Goal: Information Seeking & Learning: Learn about a topic

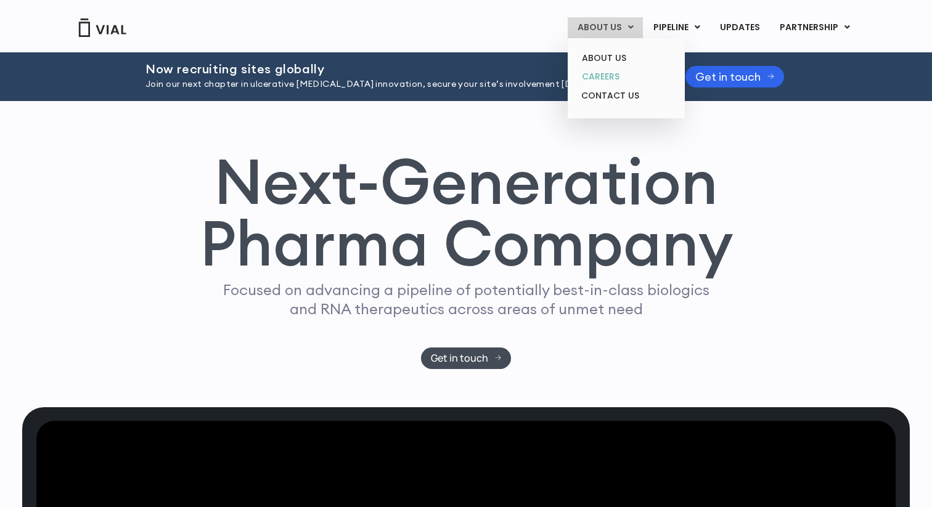
click at [616, 71] on link "CAREERS" at bounding box center [626, 76] width 108 height 19
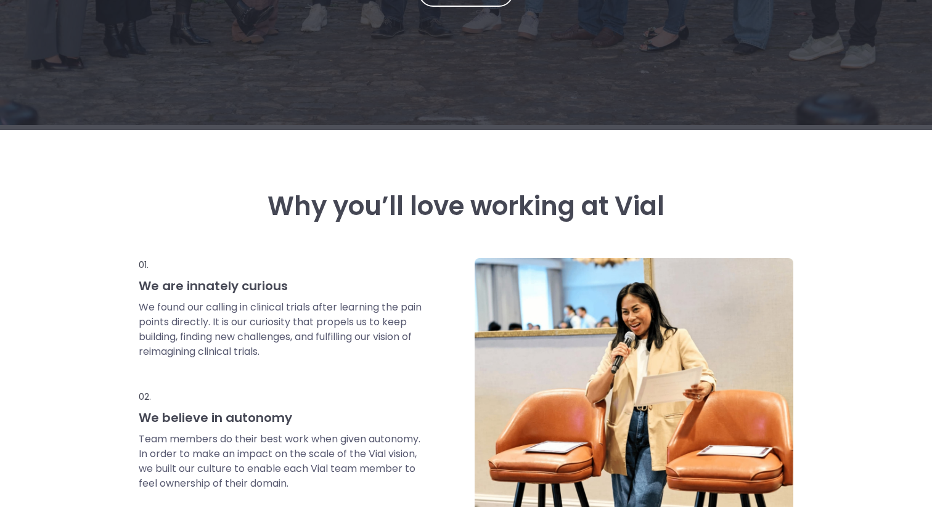
scroll to position [331, 0]
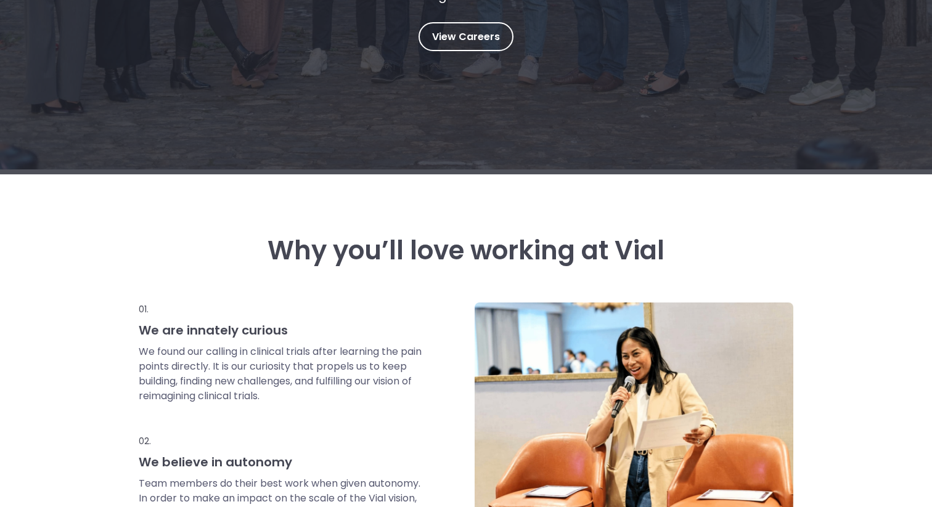
click at [512, 30] on div "View Careers" at bounding box center [465, 36] width 95 height 29
click at [494, 33] on span "View Careers" at bounding box center [466, 37] width 68 height 16
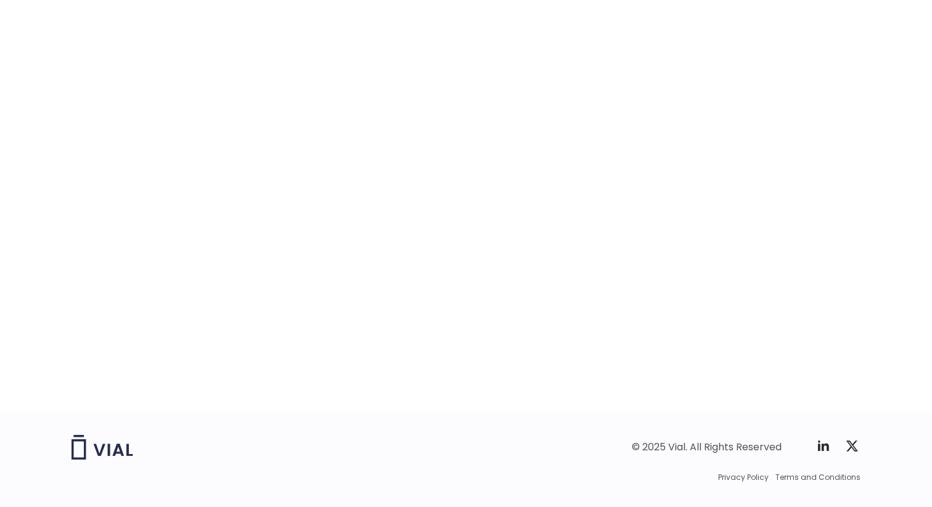
scroll to position [1783, 0]
